Goal: Navigation & Orientation: Understand site structure

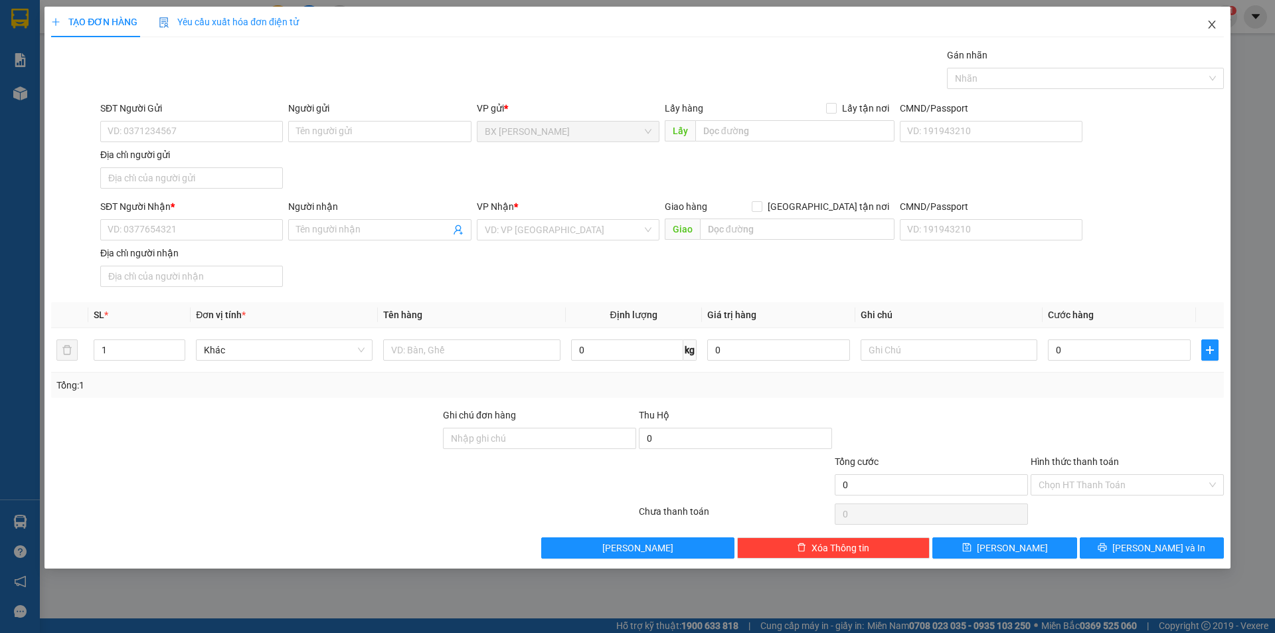
click at [1219, 28] on span "Close" at bounding box center [1211, 25] width 37 height 37
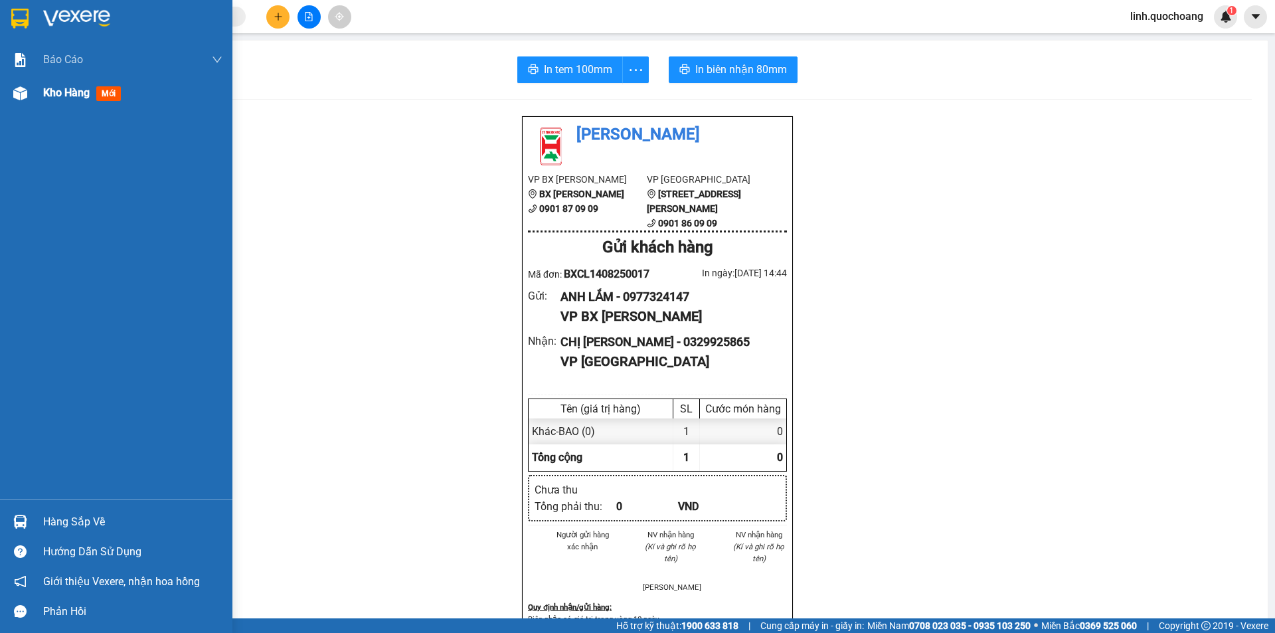
click at [81, 84] on div "Kho hàng mới" at bounding box center [84, 92] width 83 height 17
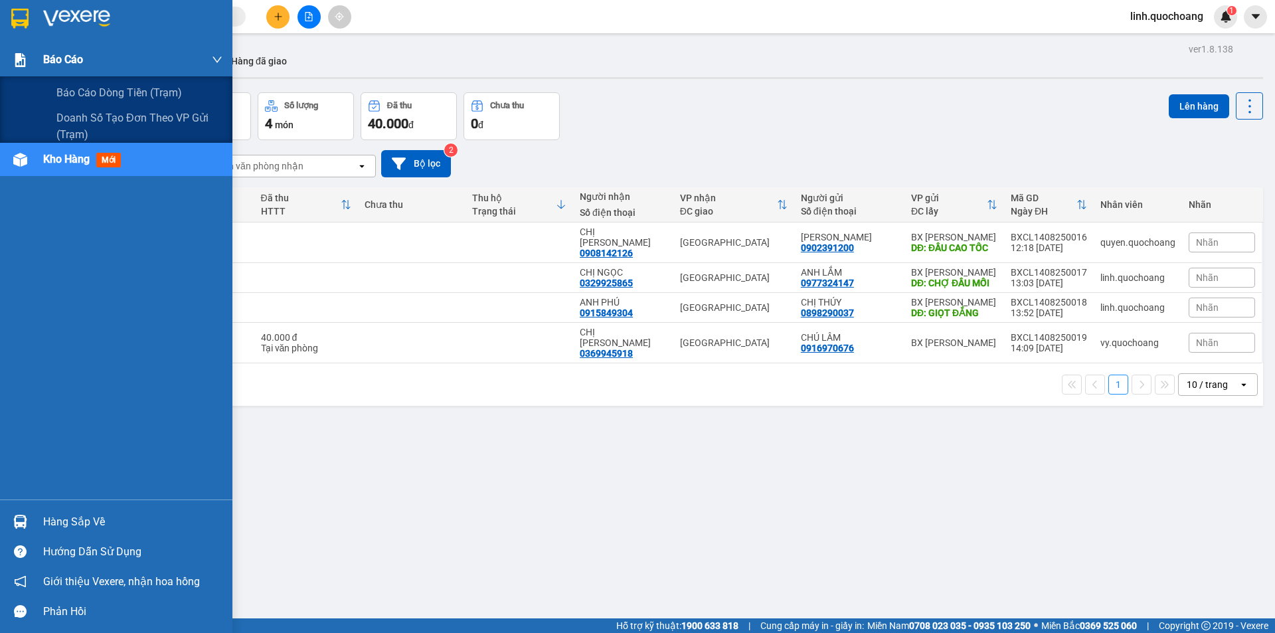
click at [143, 69] on div "Báo cáo" at bounding box center [132, 59] width 179 height 33
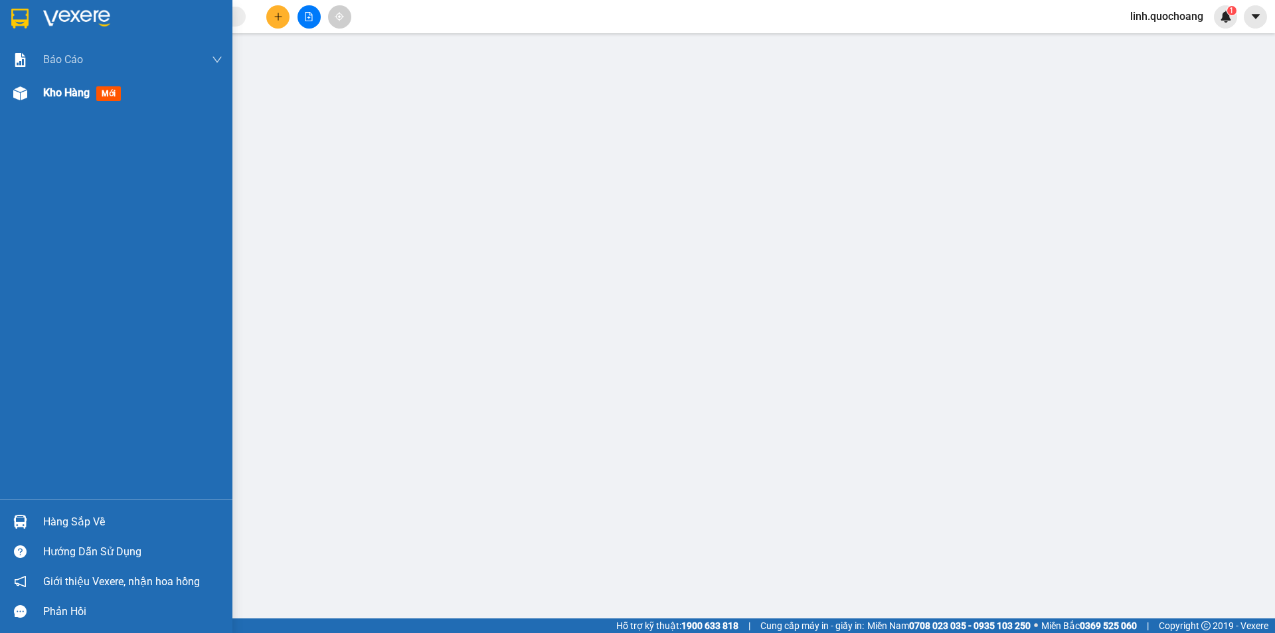
click at [47, 88] on span "Kho hàng" at bounding box center [66, 92] width 46 height 13
